Goal: Task Accomplishment & Management: Complete application form

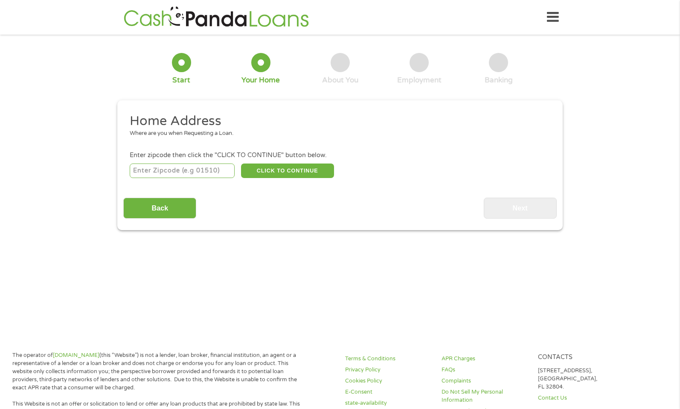
click at [186, 171] on input "number" at bounding box center [182, 170] width 105 height 15
type input "91106"
click at [376, 169] on div "91106 CLICK TO CONTINUE Please recheck your Zipcode, it seems to be Incorrect" at bounding box center [340, 170] width 421 height 17
drag, startPoint x: 376, startPoint y: 169, endPoint x: 333, endPoint y: 169, distance: 43.1
click at [375, 169] on div "91106 CLICK TO CONTINUE Please recheck your Zipcode, it seems to be Incorrect" at bounding box center [340, 170] width 421 height 17
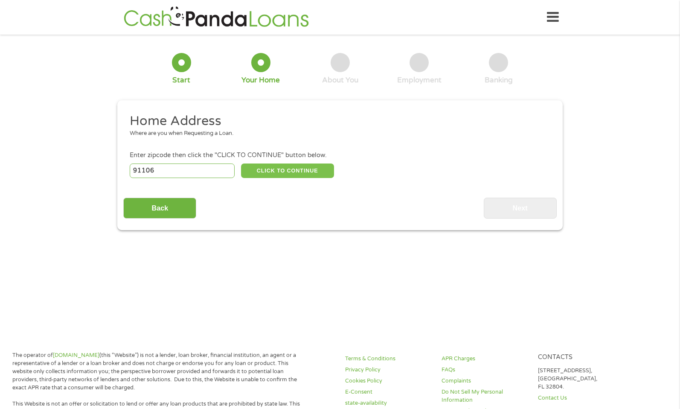
click at [331, 169] on button "CLICK TO CONTINUE" at bounding box center [287, 170] width 93 height 15
type input "91106"
type input "[GEOGRAPHIC_DATA]"
select select "[US_STATE]"
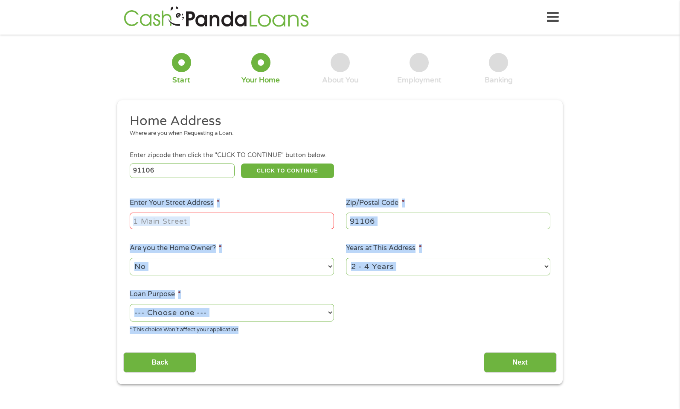
click at [256, 217] on input "Enter Your Street Address *" at bounding box center [232, 220] width 204 height 16
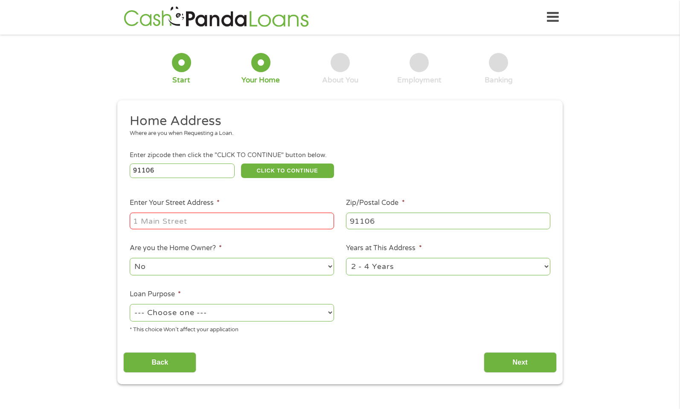
type input "[STREET_ADDRESS]"
click at [256, 266] on select "No Yes" at bounding box center [232, 266] width 204 height 17
click at [130, 258] on select "No Yes" at bounding box center [232, 266] width 204 height 17
click at [376, 264] on select "1 Year or less 1 - 2 Years 2 - 4 Years Over 4 Years" at bounding box center [448, 266] width 204 height 17
select select "60months"
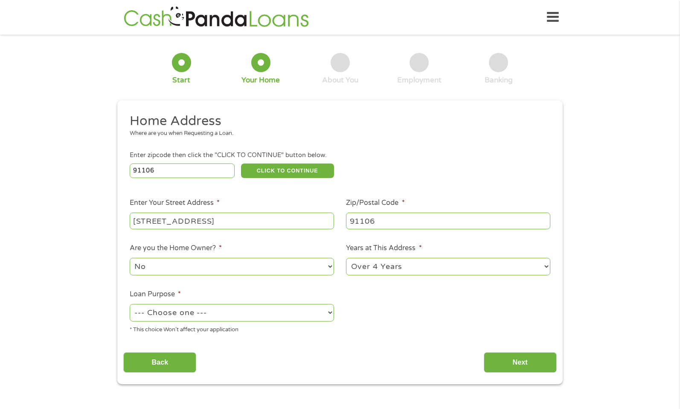
click at [346, 258] on select "1 Year or less 1 - 2 Years 2 - 4 Years Over 4 Years" at bounding box center [448, 266] width 204 height 17
click at [283, 316] on select "--- Choose one --- Pay Bills Debt Consolidation Home Improvement Major Purchase…" at bounding box center [232, 312] width 204 height 17
select select "debtconsolidation"
click at [130, 304] on select "--- Choose one --- Pay Bills Debt Consolidation Home Improvement Major Purchase…" at bounding box center [232, 312] width 204 height 17
click at [496, 359] on input "Next" at bounding box center [520, 362] width 73 height 21
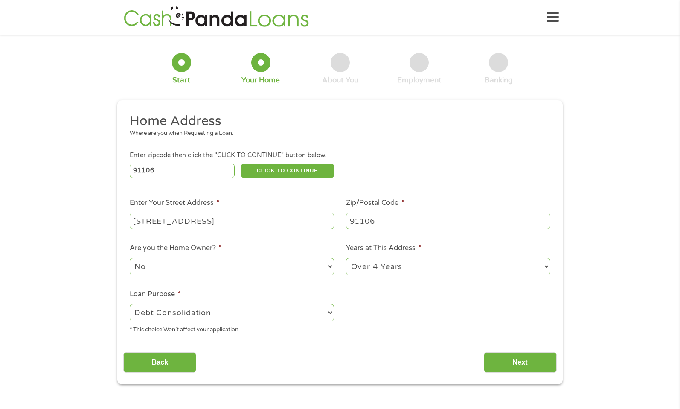
scroll to position [3, 3]
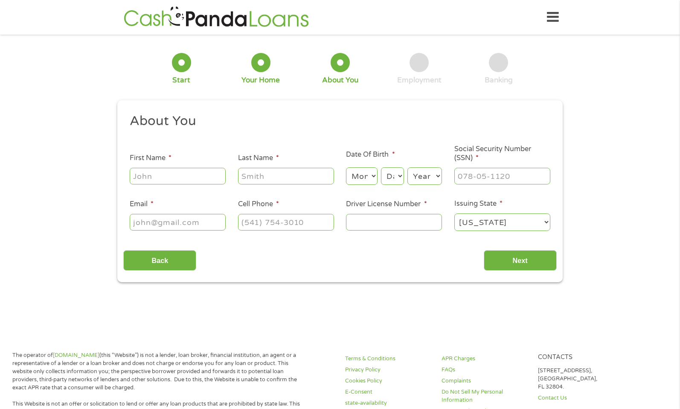
click at [190, 179] on input "First Name *" at bounding box center [178, 176] width 96 height 16
type input "[PERSON_NAME]"
type input "Brown"
type input "[EMAIL_ADDRESS][DOMAIN_NAME]"
type input "[PHONE_NUMBER]"
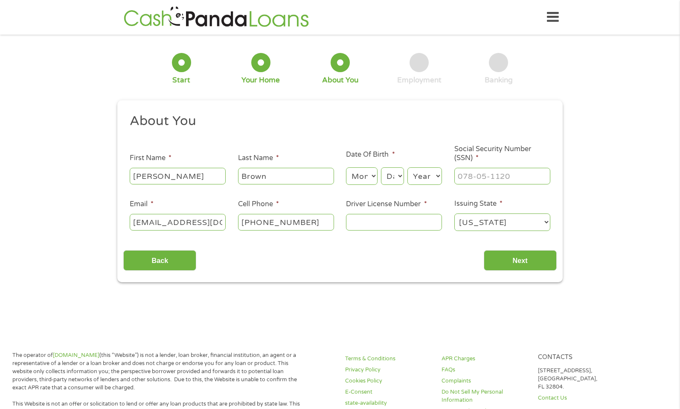
click at [368, 179] on select "Month 1 2 3 4 5 6 7 8 9 10 11 12" at bounding box center [361, 175] width 31 height 17
select select "5"
click at [346, 168] on select "Month 1 2 3 4 5 6 7 8 9 10 11 12" at bounding box center [361, 175] width 31 height 17
click at [386, 183] on select "Day 1 2 3 4 5 6 7 8 9 10 11 12 13 14 15 16 17 18 19 20 21 22 23 24 25 26 27 28 …" at bounding box center [392, 175] width 23 height 17
select select "6"
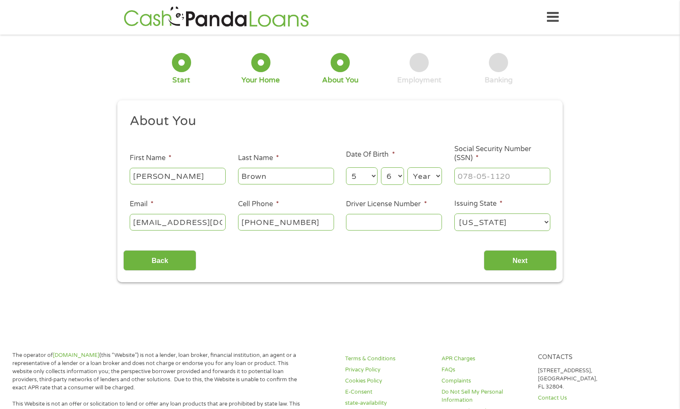
click at [381, 168] on select "Day 1 2 3 4 5 6 7 8 9 10 11 12 13 14 15 16 17 18 19 20 21 22 23 24 25 26 27 28 …" at bounding box center [392, 175] width 23 height 17
click at [421, 178] on select "Year [DATE] 2006 2005 2004 2003 2002 2001 2000 1999 1998 1997 1996 1995 1994 19…" at bounding box center [424, 175] width 35 height 17
select select "1996"
click at [407, 168] on select "Year [DATE] 2006 2005 2004 2003 2002 2001 2000 1999 1998 1997 1996 1995 1994 19…" at bounding box center [424, 175] width 35 height 17
click at [479, 180] on input "___-__-____" at bounding box center [502, 176] width 96 height 16
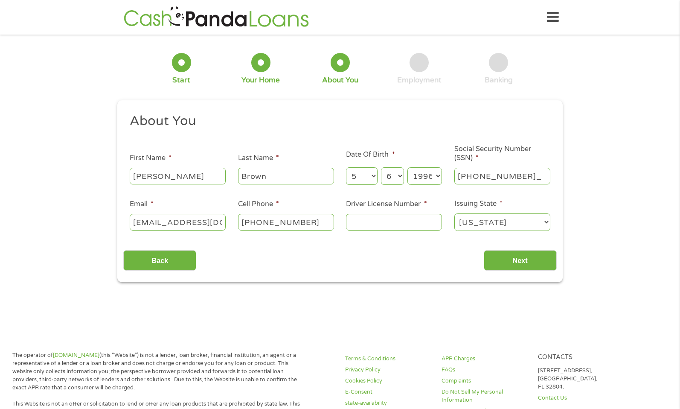
type input "611-90-2478"
click at [411, 223] on input "Driver License Number *" at bounding box center [394, 222] width 96 height 16
type input "F3430858"
click at [535, 259] on input "Next" at bounding box center [520, 260] width 73 height 21
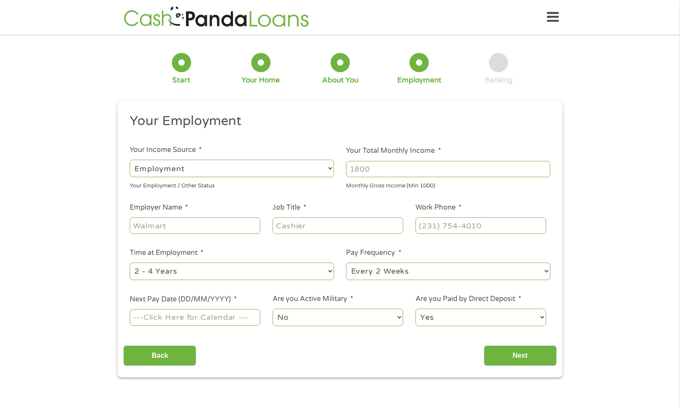
click at [387, 167] on input "Your Total Monthly Income *" at bounding box center [448, 169] width 204 height 16
type input "3000"
click at [224, 225] on input "Employer Name *" at bounding box center [195, 225] width 131 height 16
type input "Brown"
type input "United"
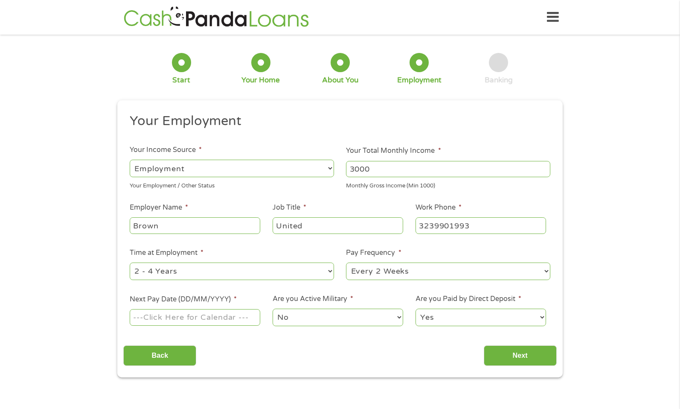
type input "[PHONE_NUMBER]"
click at [234, 320] on input "Next Pay Date (DD/MM/YYYY) *" at bounding box center [195, 317] width 131 height 16
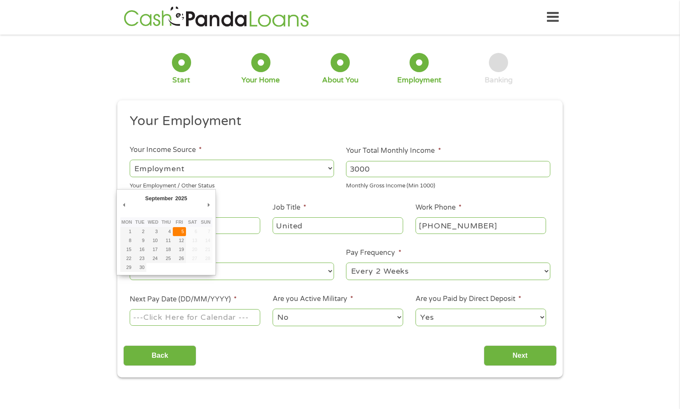
type input "[DATE]"
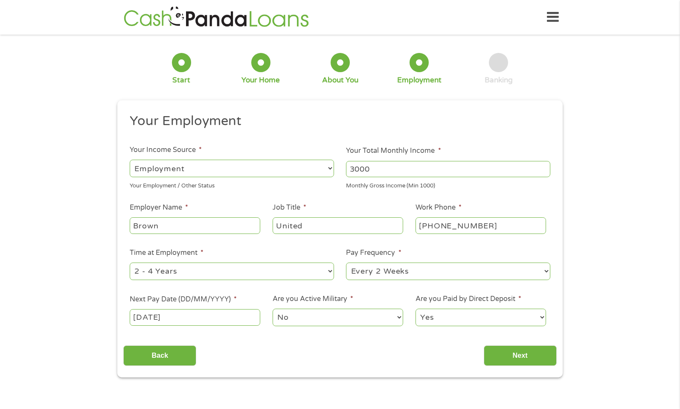
click at [300, 271] on select "--- Choose one --- 1 Year or less 1 - 2 Years 2 - 4 Years Over 4 Years" at bounding box center [232, 270] width 204 height 17
select select "60months"
click at [130, 262] on select "--- Choose one --- 1 Year or less 1 - 2 Years 2 - 4 Years Over 4 Years" at bounding box center [232, 270] width 204 height 17
click at [309, 230] on input "United" at bounding box center [338, 225] width 131 height 16
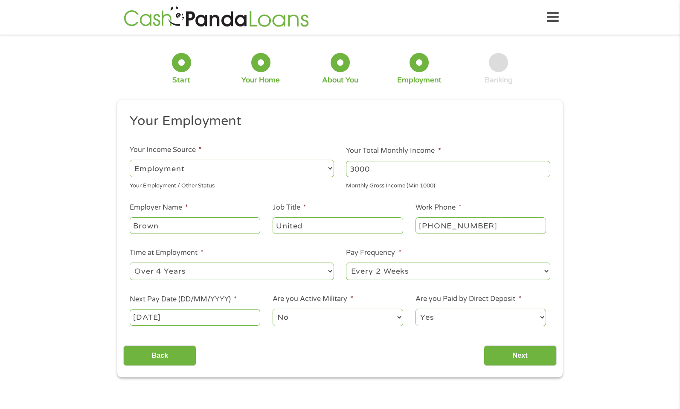
click at [309, 230] on input "United" at bounding box center [338, 225] width 131 height 16
click at [231, 224] on input "Brown" at bounding box center [195, 225] width 131 height 16
type input "Brown United"
click at [350, 232] on input "Job Title *" at bounding box center [338, 225] width 131 height 16
click at [374, 172] on input "3000" at bounding box center [448, 169] width 204 height 16
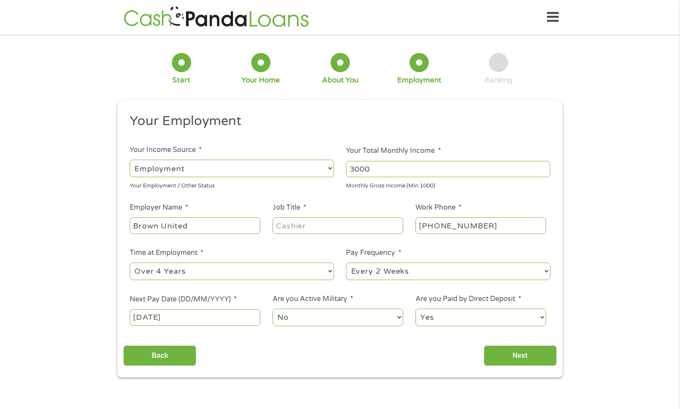
click at [374, 172] on input "3000" at bounding box center [448, 169] width 204 height 16
click at [329, 232] on input "Job Title *" at bounding box center [338, 225] width 131 height 16
type input "Manager"
click at [514, 354] on input "Next" at bounding box center [520, 355] width 73 height 21
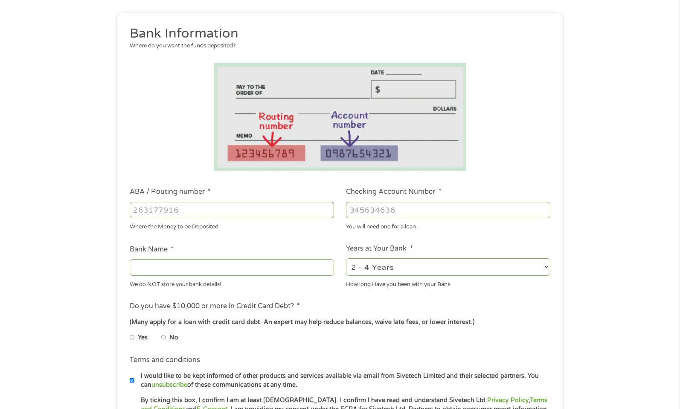
scroll to position [104, 0]
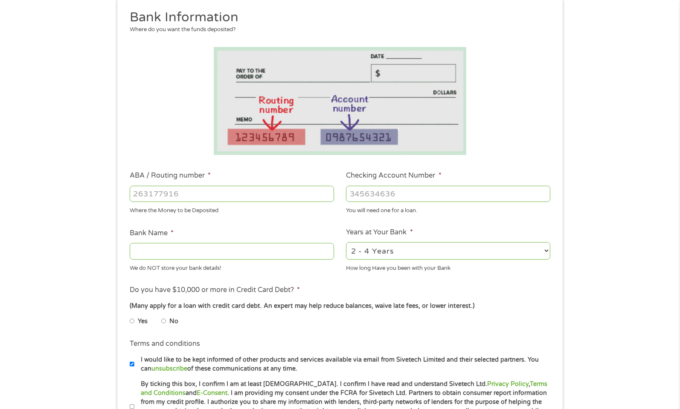
click at [271, 192] on input "ABA / Routing number *" at bounding box center [232, 194] width 204 height 16
click at [386, 192] on input "Checking Account Number *" at bounding box center [448, 194] width 204 height 16
type input "325165704667"
click at [195, 188] on input "ABA / Routing number *" at bounding box center [232, 194] width 204 height 16
type input "121000358"
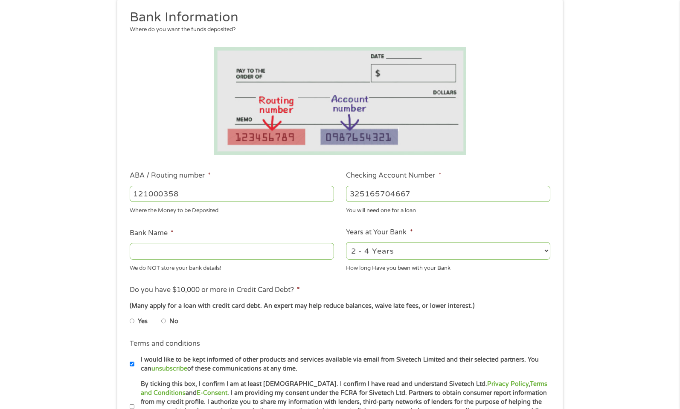
type input "BANK OF AMERICA NA"
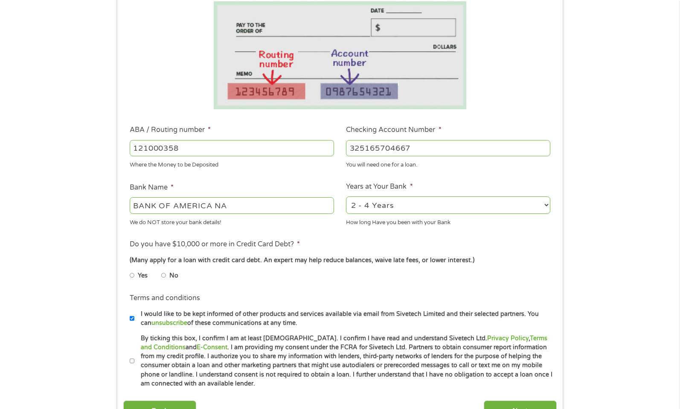
scroll to position [158, 0]
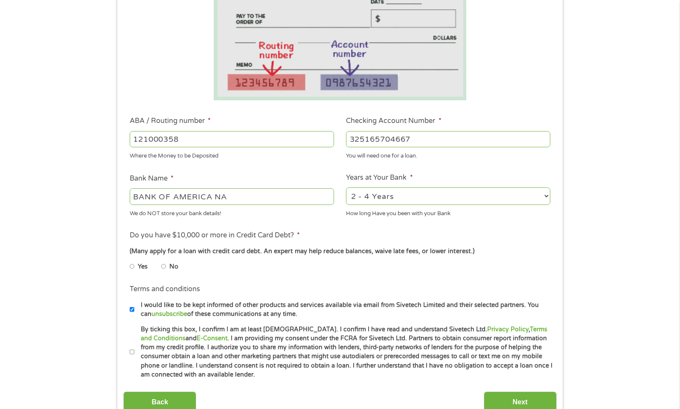
type input "121000358"
click at [403, 191] on select "2 - 4 Years 6 - 12 Months 1 - 2 Years Over 4 Years" at bounding box center [448, 195] width 204 height 17
select select "60months"
click at [346, 187] on select "2 - 4 Years 6 - 12 Months 1 - 2 Years Over 4 Years" at bounding box center [448, 195] width 204 height 17
click at [162, 265] on input "No" at bounding box center [163, 266] width 5 height 14
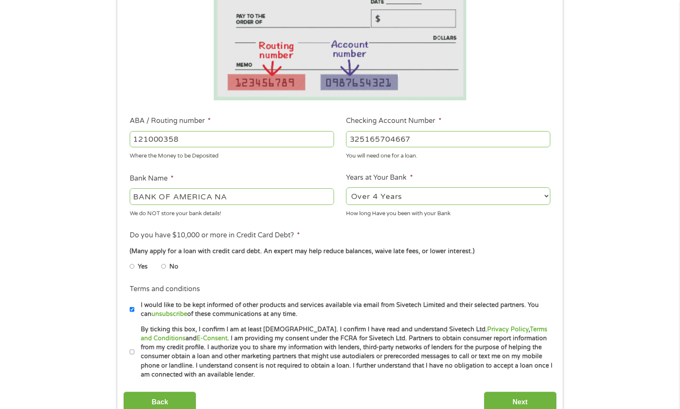
radio input "true"
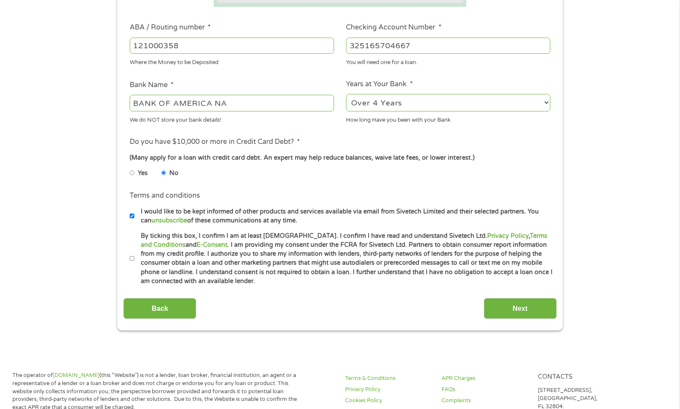
scroll to position [252, 0]
click at [131, 217] on input "I would like to be kept informed of other products and services available via e…" at bounding box center [132, 216] width 5 height 14
checkbox input "false"
click at [131, 253] on input "By ticking this box, I confirm I am at least [DEMOGRAPHIC_DATA]. I confirm I ha…" at bounding box center [132, 258] width 5 height 14
checkbox input "true"
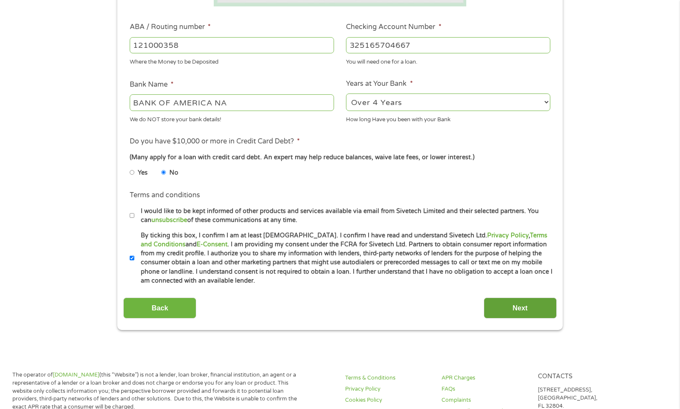
click at [520, 311] on input "Next" at bounding box center [520, 307] width 73 height 21
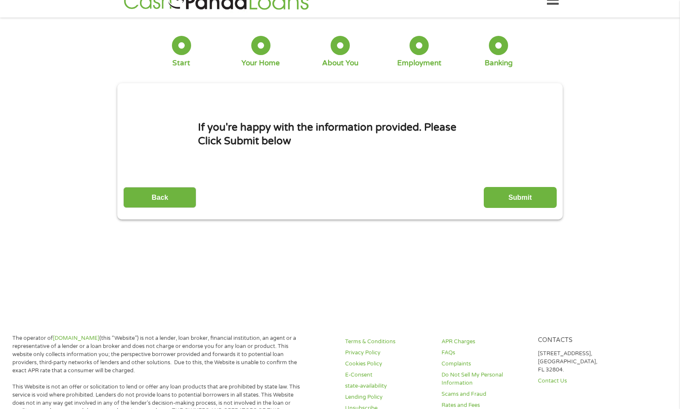
scroll to position [0, 0]
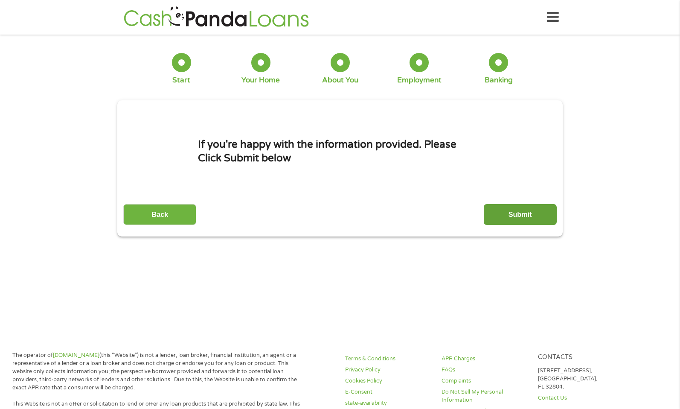
click at [497, 218] on input "Submit" at bounding box center [520, 214] width 73 height 21
